Goal: Information Seeking & Learning: Compare options

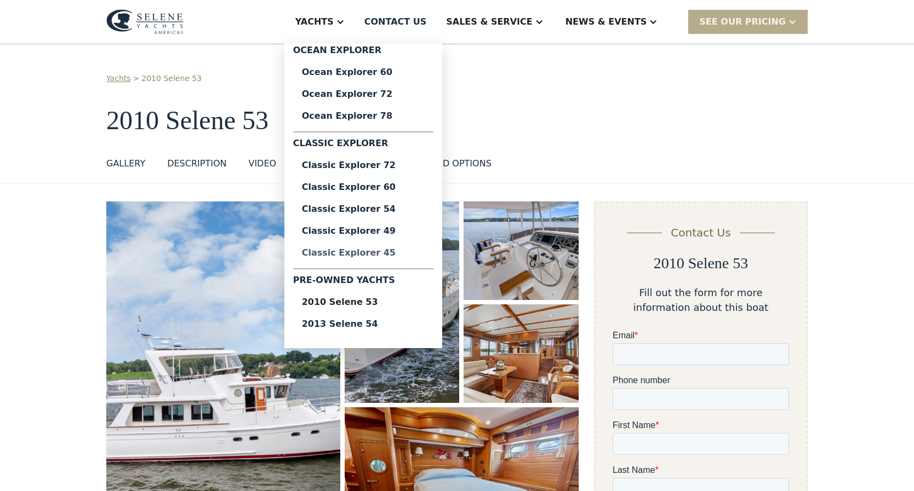
click at [396, 254] on div "Classic Explorer 45" at bounding box center [363, 253] width 123 height 9
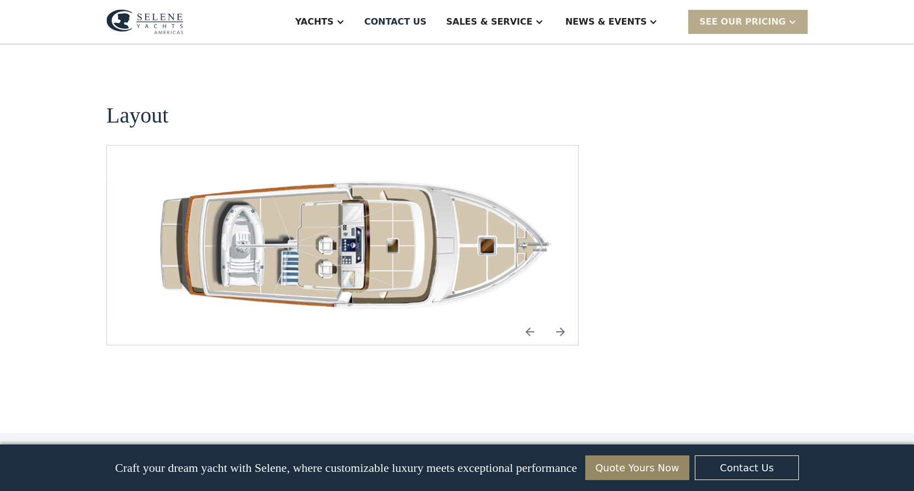
scroll to position [1503, 0]
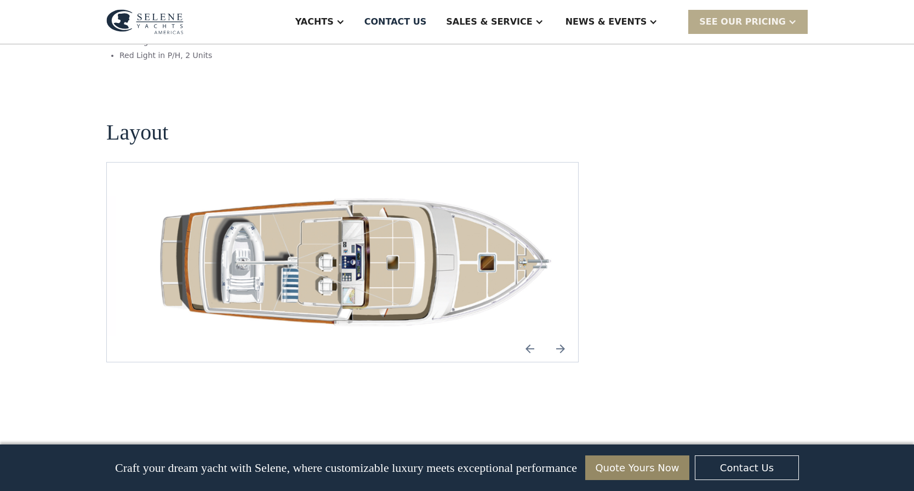
click at [530, 336] on img "Previous slide" at bounding box center [530, 349] width 26 height 26
click at [529, 336] on img "Previous slide" at bounding box center [530, 349] width 26 height 26
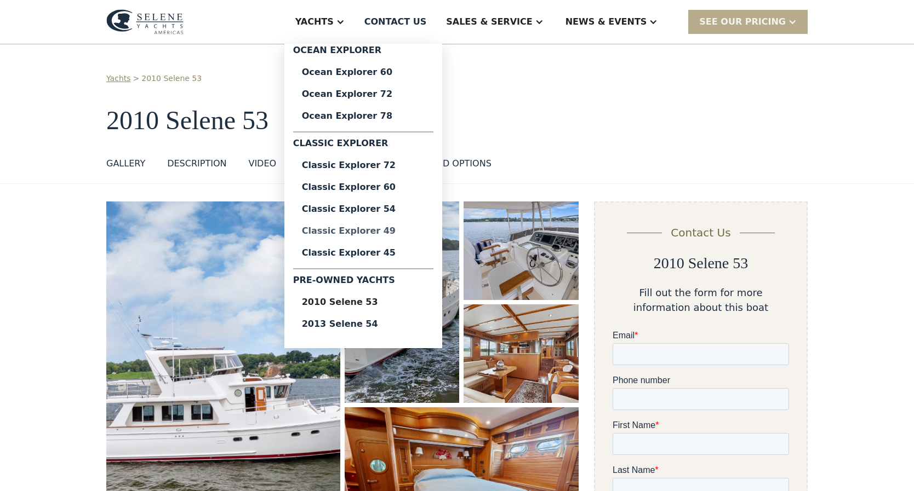
click at [391, 231] on div "Classic Explorer 49" at bounding box center [363, 231] width 123 height 9
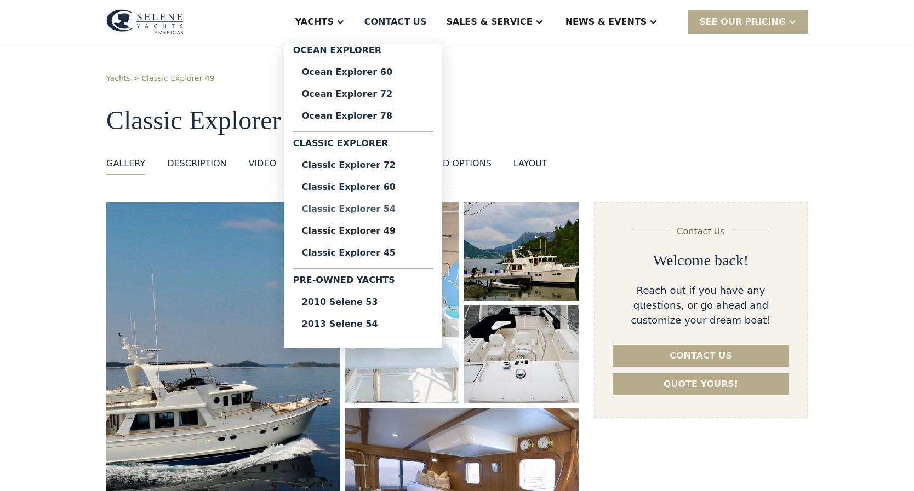
click at [386, 211] on div "Classic Explorer 54" at bounding box center [363, 209] width 123 height 9
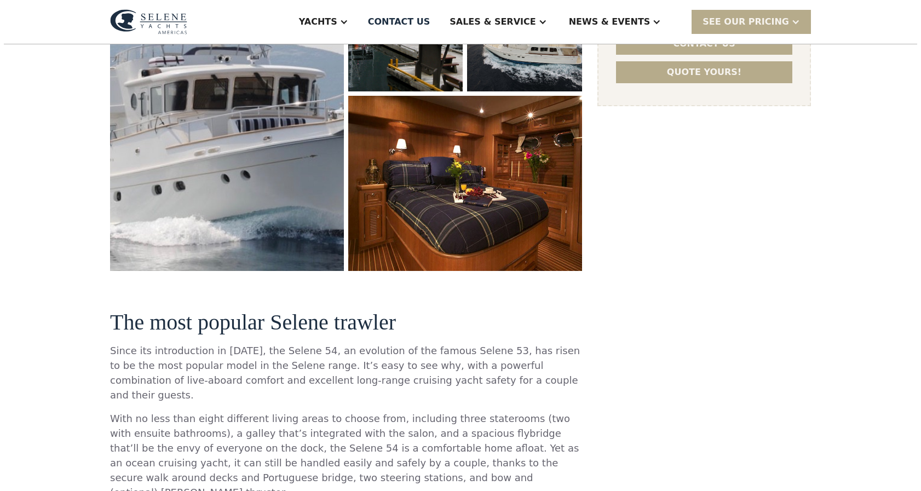
scroll to position [289, 0]
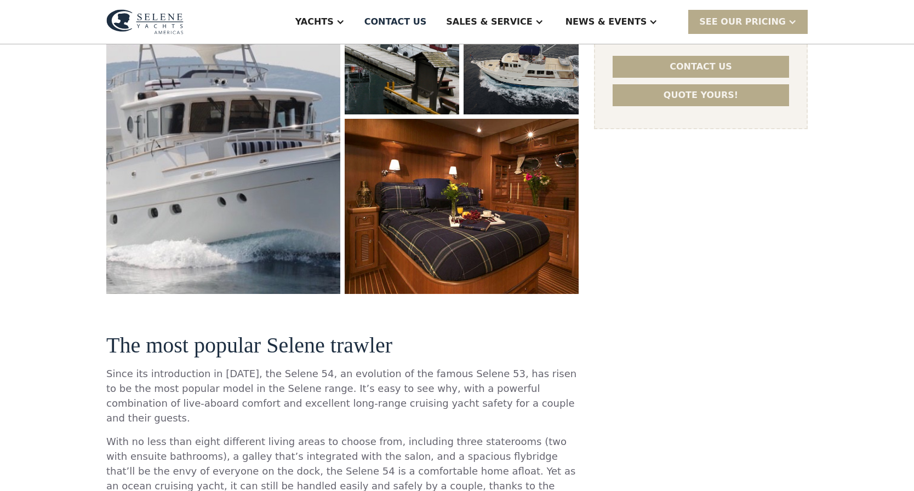
click at [491, 225] on img "open lightbox" at bounding box center [462, 206] width 246 height 185
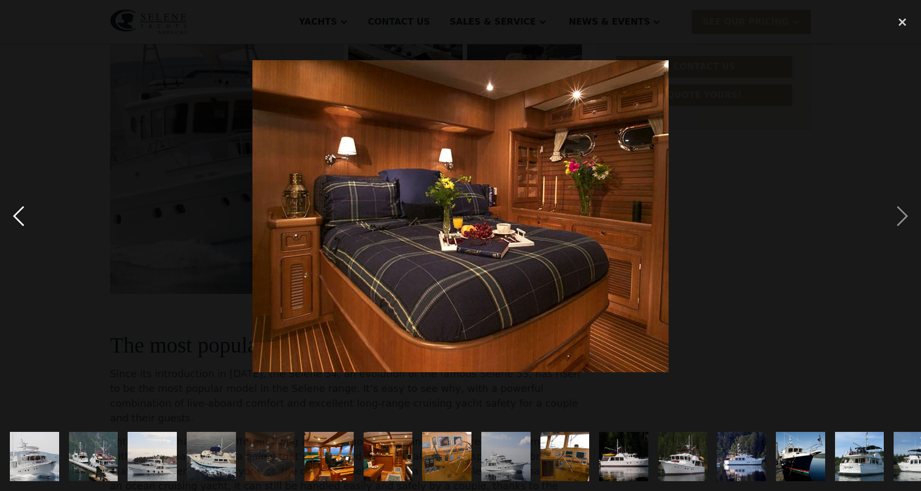
click at [22, 216] on div "previous image" at bounding box center [18, 216] width 37 height 412
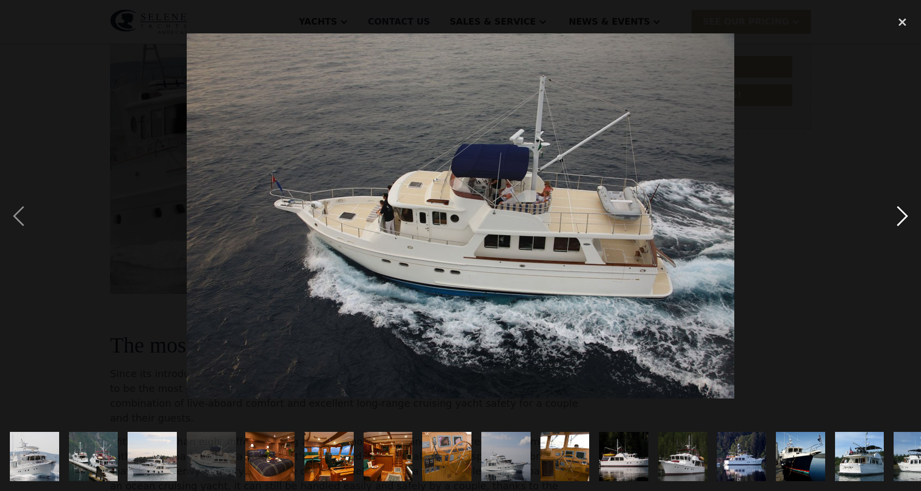
click at [906, 216] on div "next image" at bounding box center [902, 216] width 37 height 412
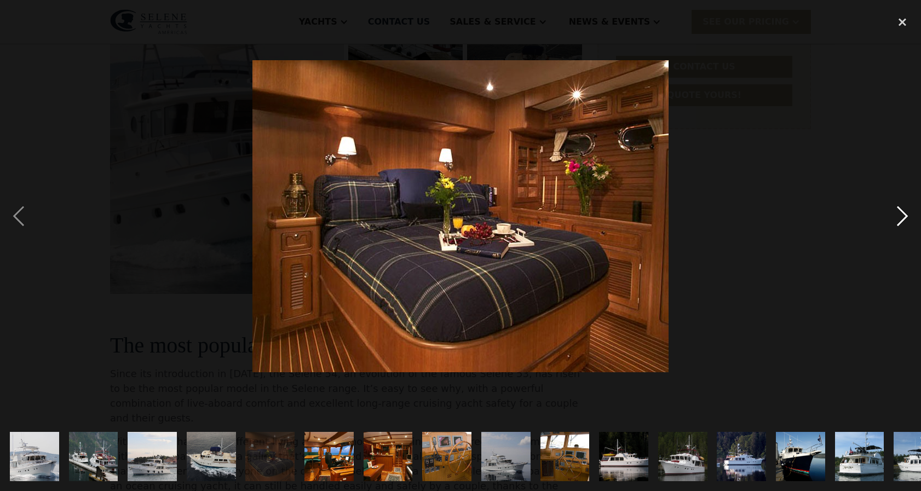
click at [905, 215] on div "next image" at bounding box center [902, 216] width 37 height 412
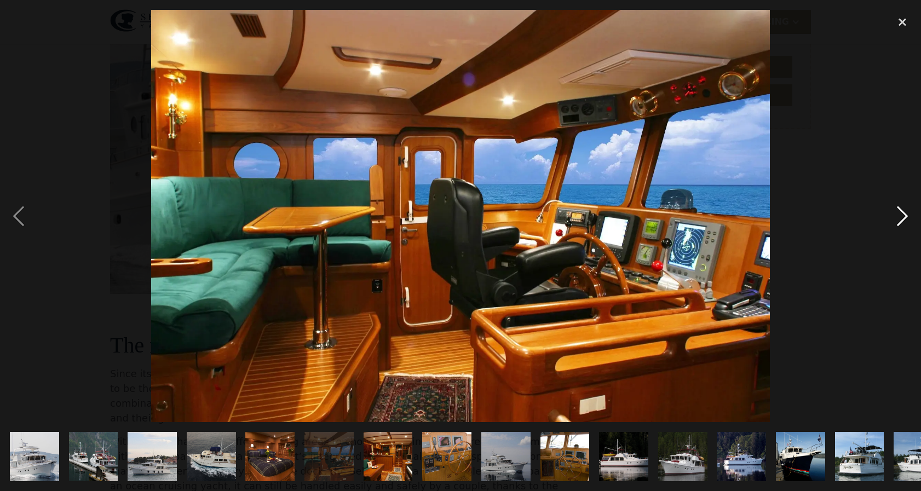
click at [904, 214] on div "next image" at bounding box center [902, 216] width 37 height 412
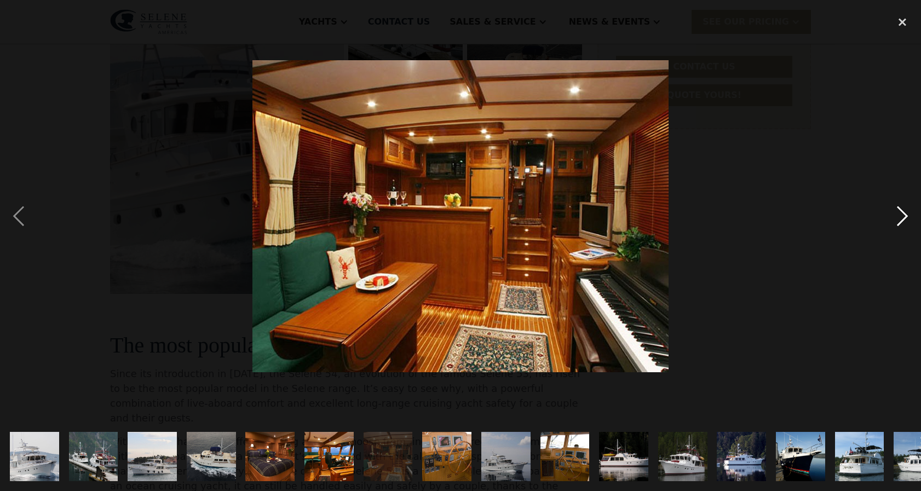
click at [904, 214] on div "next image" at bounding box center [902, 216] width 37 height 412
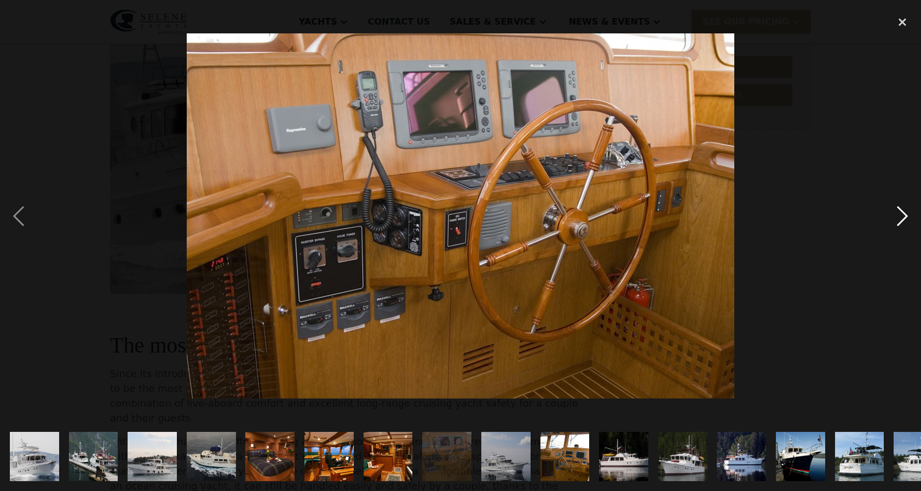
click at [904, 215] on div "next image" at bounding box center [902, 216] width 37 height 412
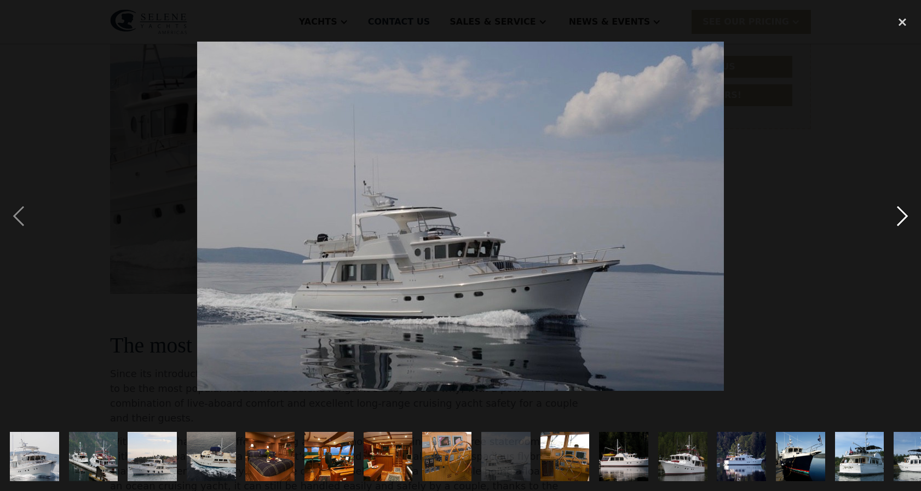
click at [904, 215] on div "next image" at bounding box center [902, 216] width 37 height 412
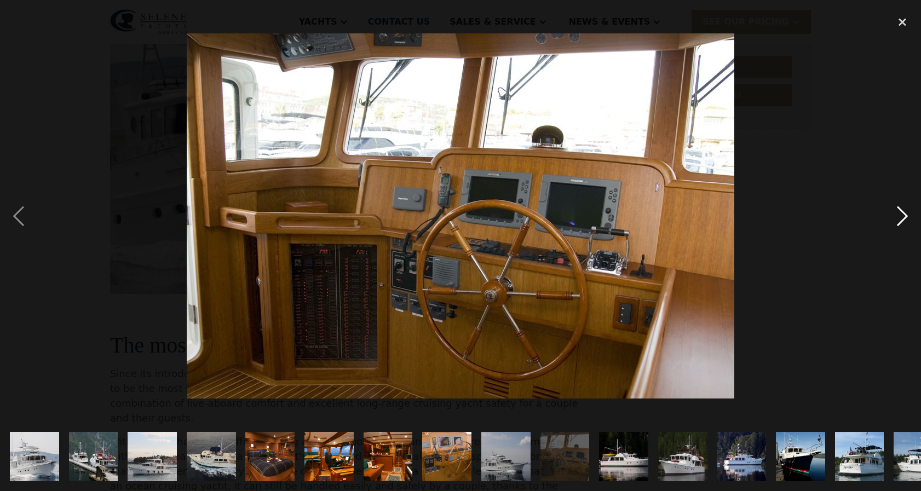
click at [904, 215] on div "next image" at bounding box center [902, 216] width 37 height 412
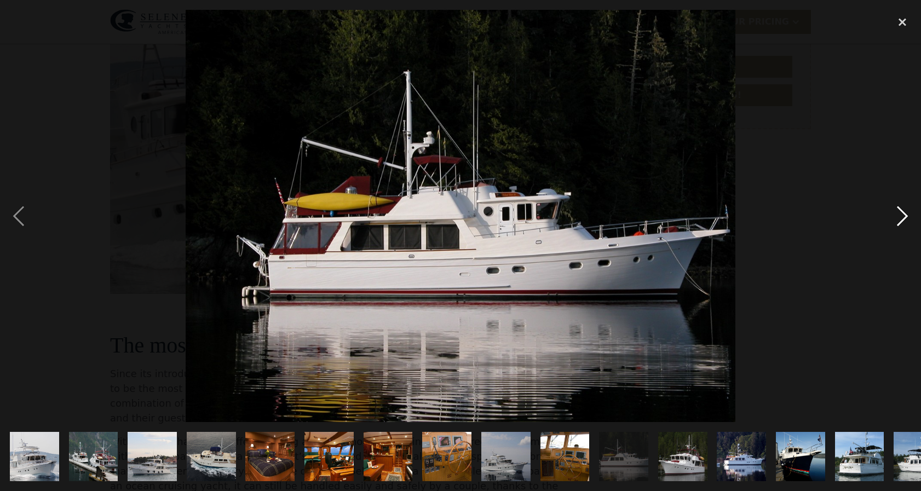
click at [904, 215] on div "next image" at bounding box center [902, 216] width 37 height 412
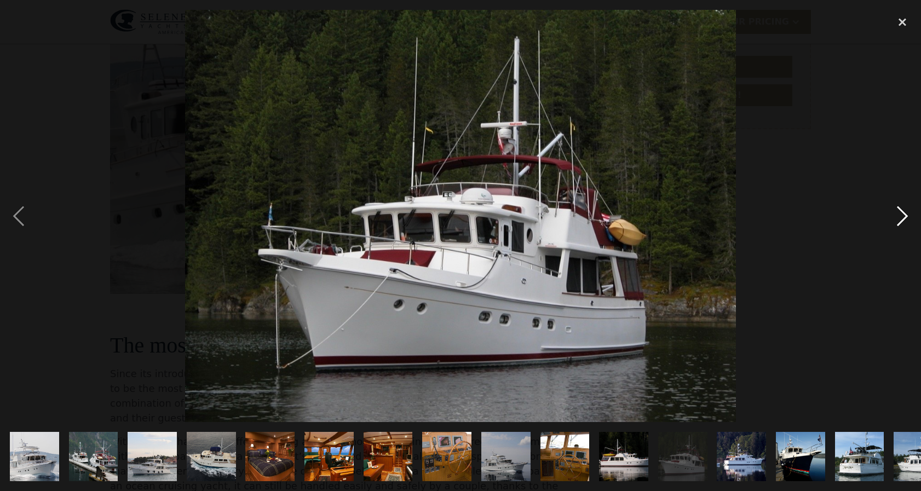
click at [904, 215] on div "next image" at bounding box center [902, 216] width 37 height 412
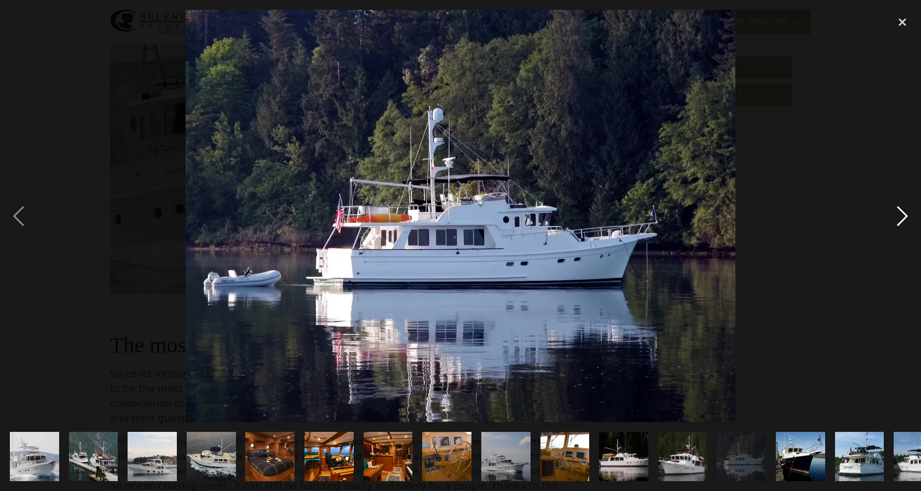
click at [904, 215] on div "next image" at bounding box center [902, 216] width 37 height 412
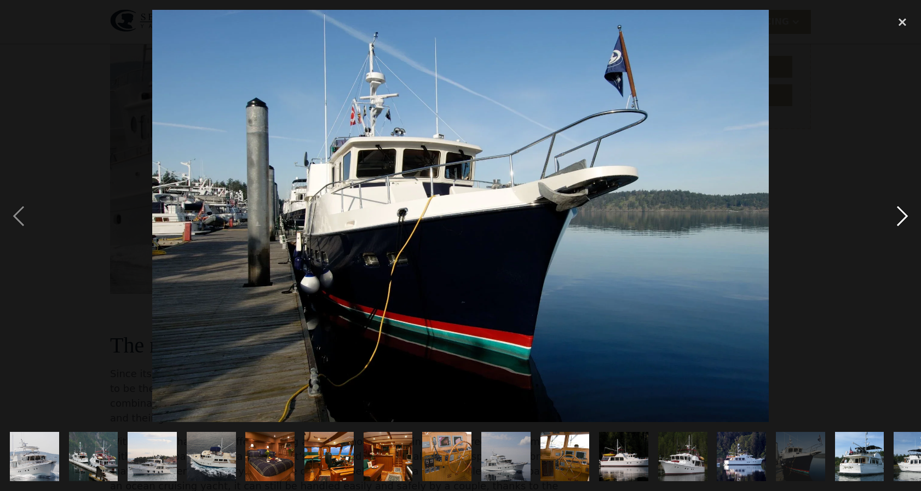
click at [904, 215] on div "next image" at bounding box center [902, 216] width 37 height 412
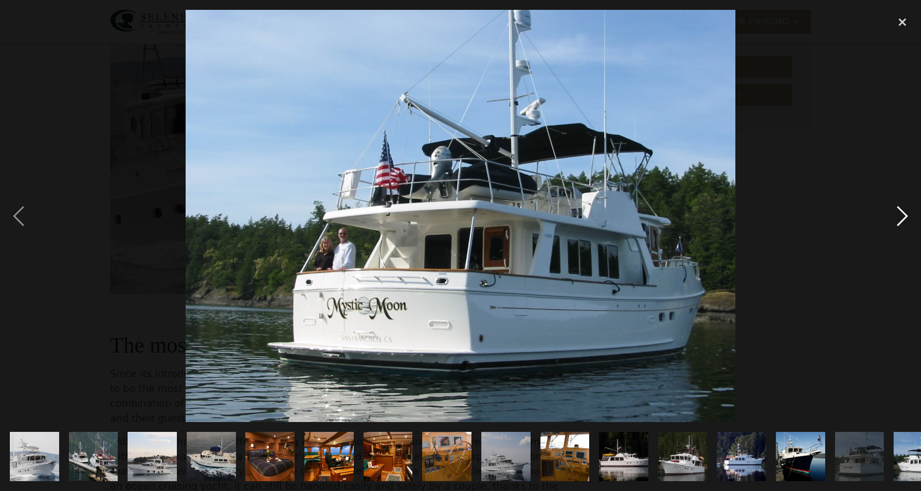
click at [904, 215] on div "next image" at bounding box center [902, 216] width 37 height 412
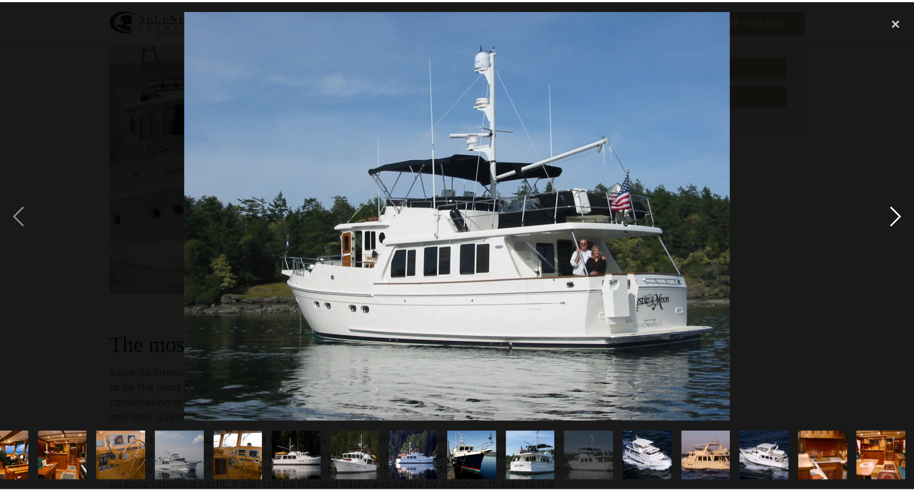
scroll to position [0, 326]
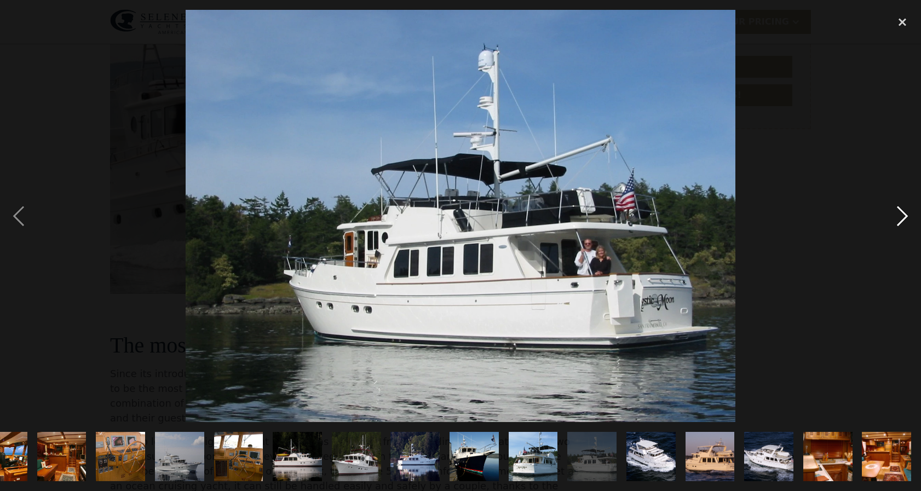
click at [904, 215] on div "next image" at bounding box center [902, 216] width 37 height 412
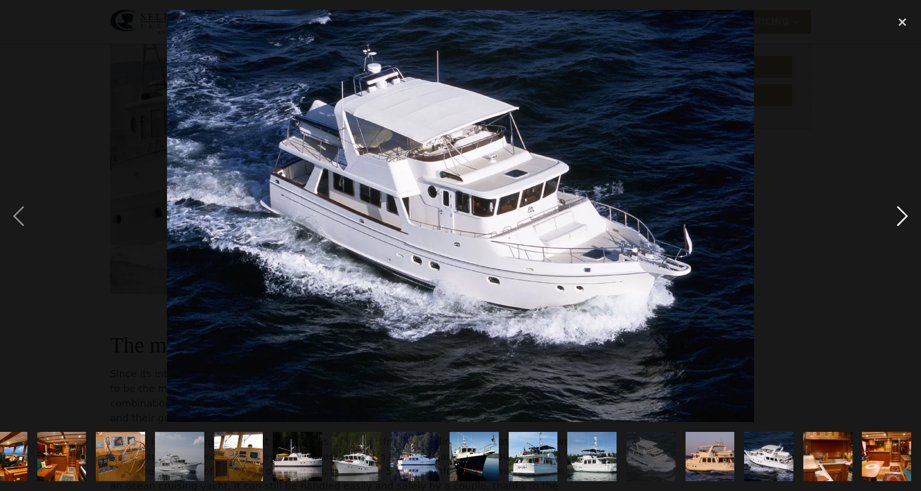
click at [904, 215] on div "next image" at bounding box center [902, 216] width 37 height 412
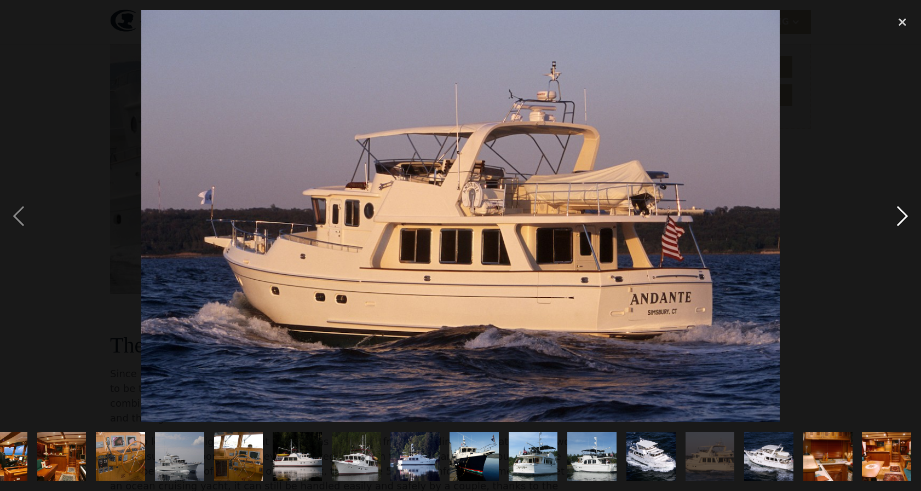
click at [904, 215] on div "next image" at bounding box center [902, 216] width 37 height 412
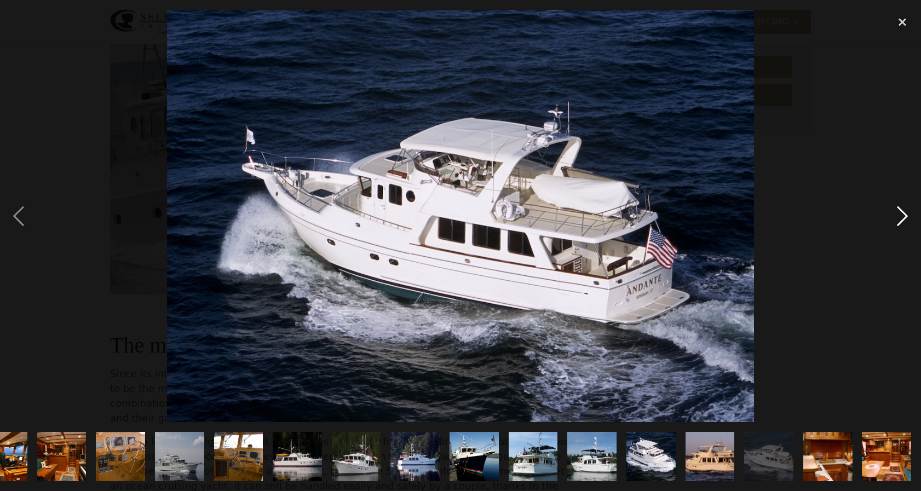
click at [904, 215] on div "next image" at bounding box center [902, 216] width 37 height 412
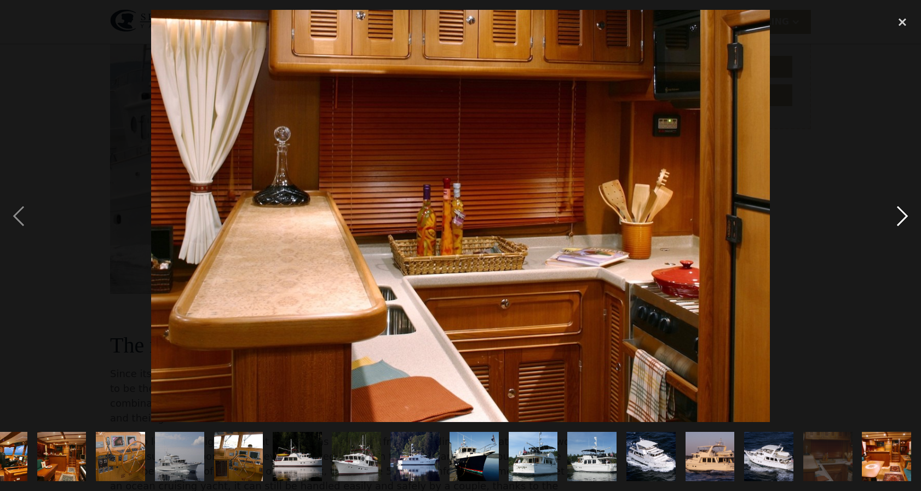
click at [904, 215] on div "next image" at bounding box center [902, 216] width 37 height 412
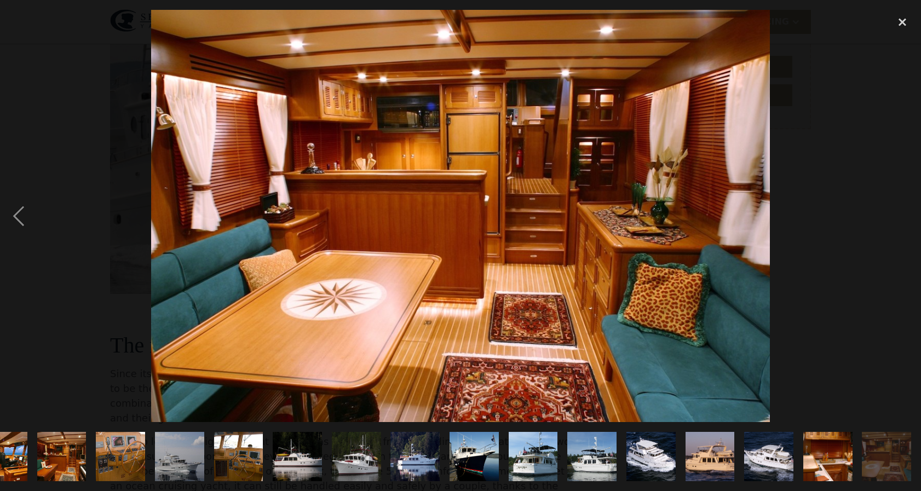
click at [904, 215] on div "next image" at bounding box center [902, 216] width 37 height 412
click at [900, 25] on div "close lightbox" at bounding box center [902, 22] width 37 height 24
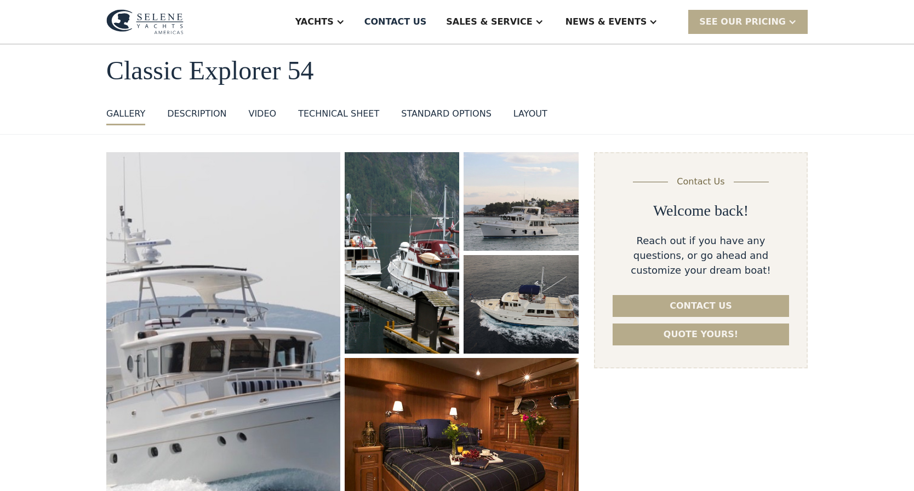
scroll to position [0, 0]
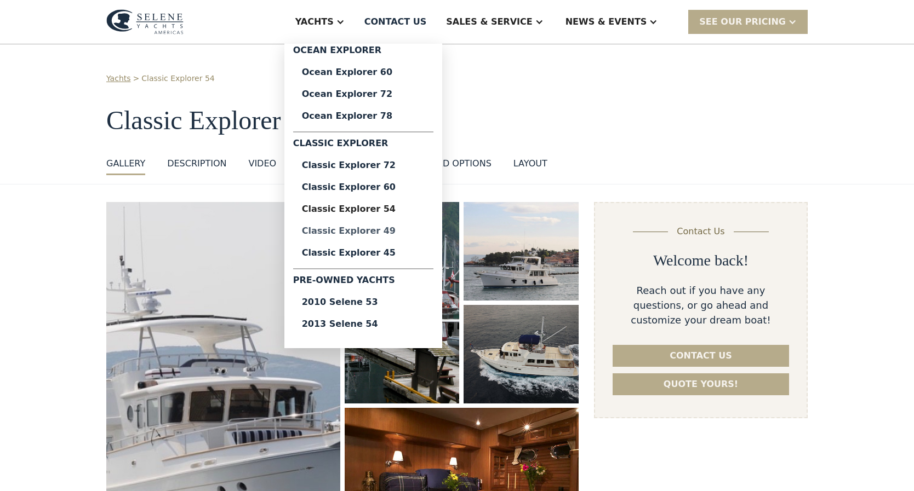
click at [398, 232] on div "Classic Explorer 49" at bounding box center [363, 231] width 123 height 9
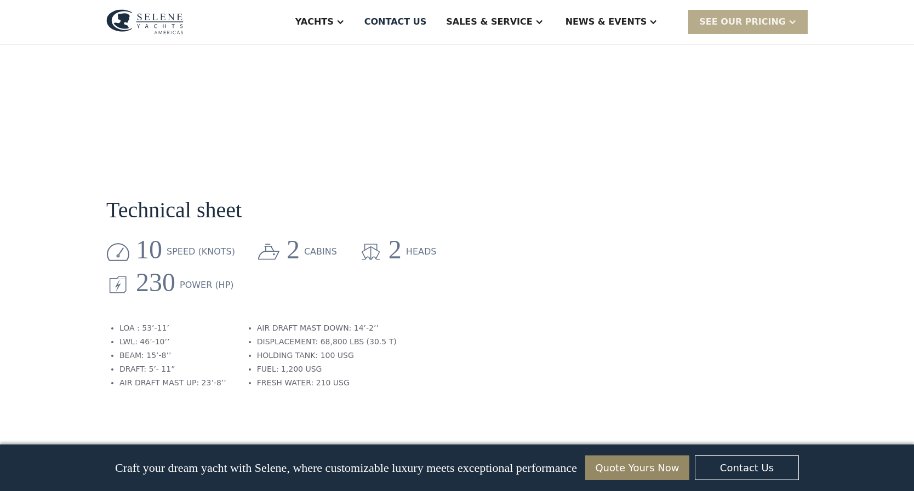
scroll to position [1351, 0]
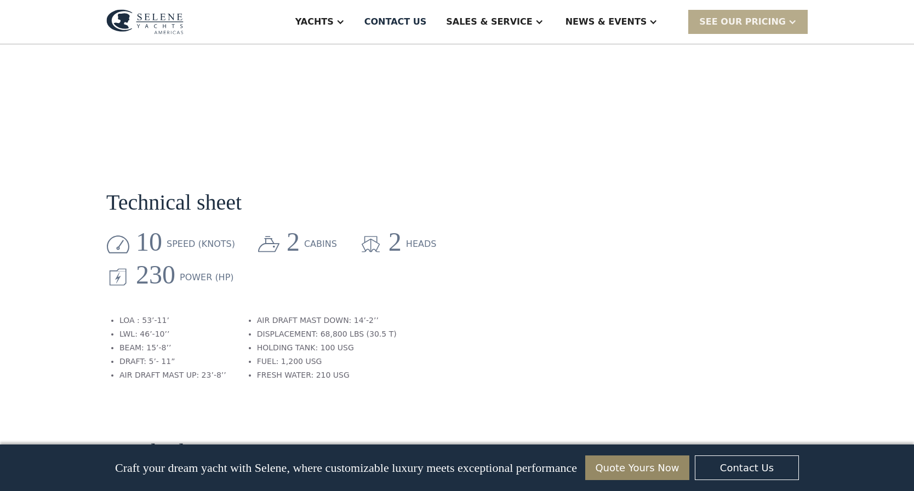
drag, startPoint x: 910, startPoint y: 217, endPoint x: 908, endPoint y: 210, distance: 7.5
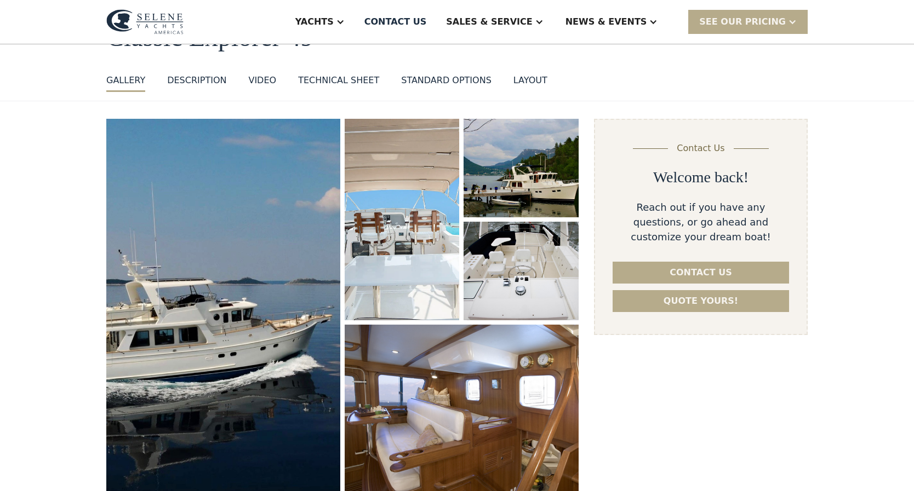
scroll to position [0, 0]
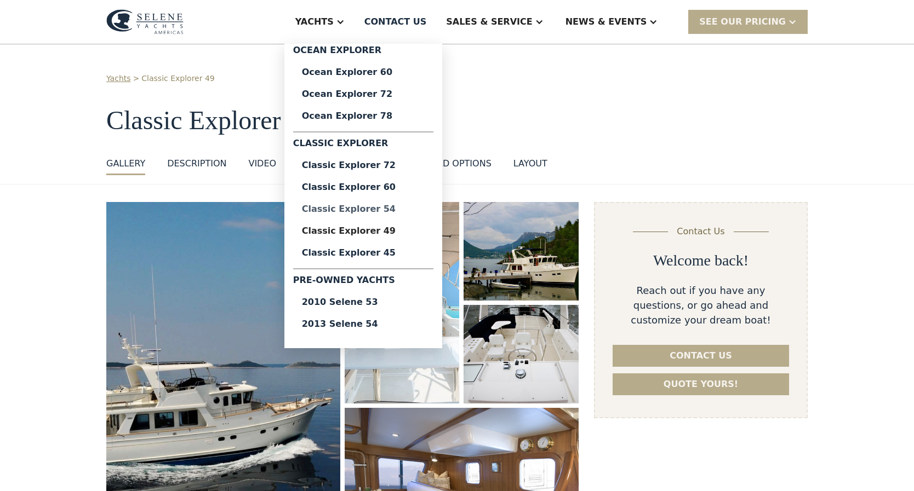
click at [400, 210] on div "Classic Explorer 54" at bounding box center [363, 209] width 123 height 9
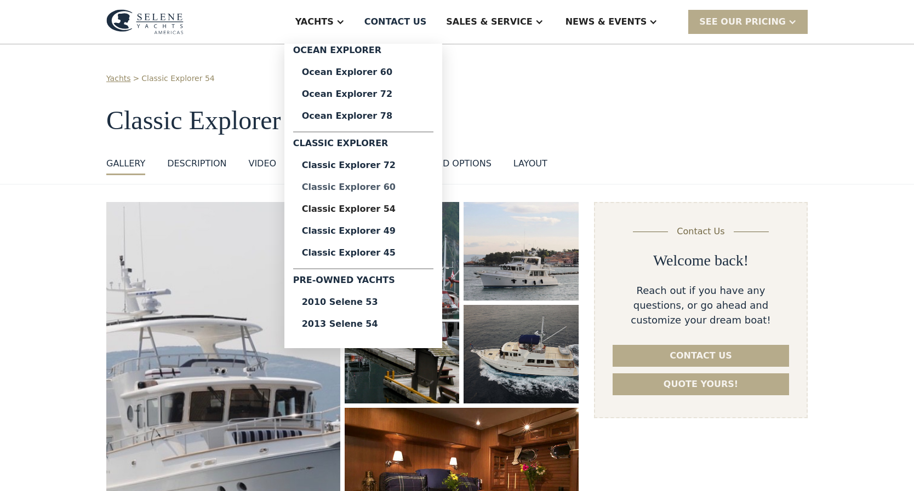
click at [393, 190] on div "Classic Explorer 60" at bounding box center [363, 187] width 123 height 9
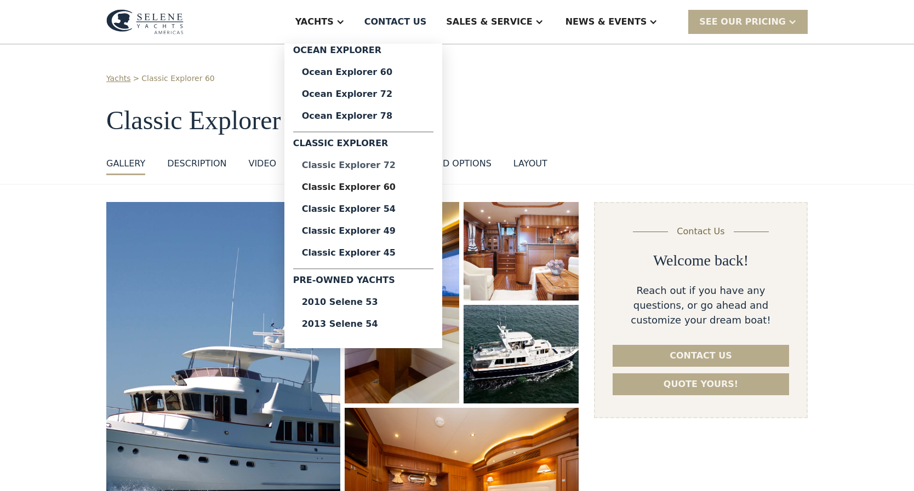
click at [382, 164] on div "Classic Explorer 72" at bounding box center [363, 165] width 123 height 9
